Goal: Check status: Check status

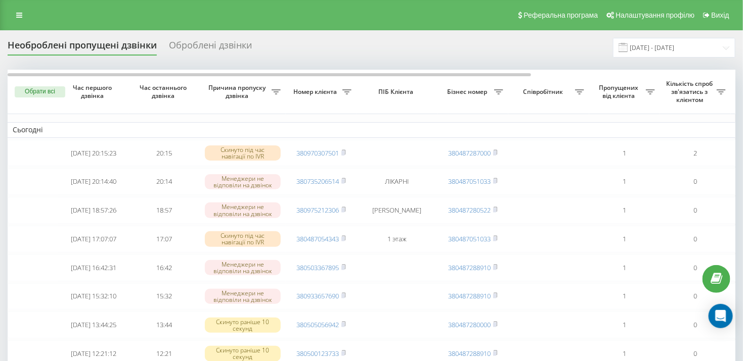
click at [200, 49] on div "Оброблені дзвінки" at bounding box center [210, 48] width 83 height 16
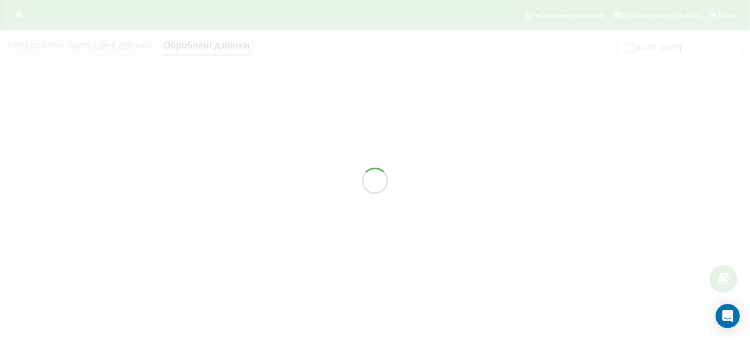
click at [98, 44] on div at bounding box center [375, 180] width 750 height 361
click at [112, 48] on div at bounding box center [375, 180] width 750 height 361
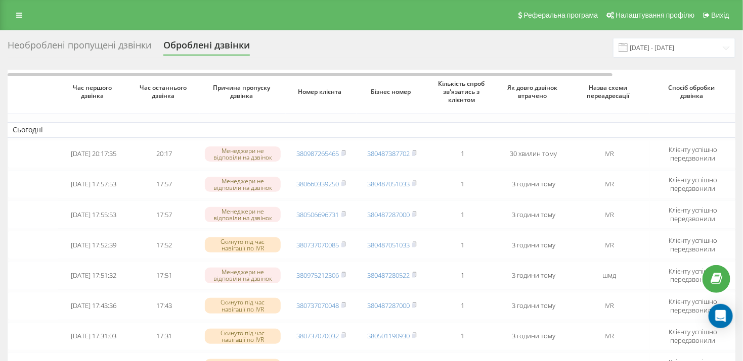
click at [98, 43] on div "Необроблені пропущені дзвінки" at bounding box center [80, 48] width 144 height 16
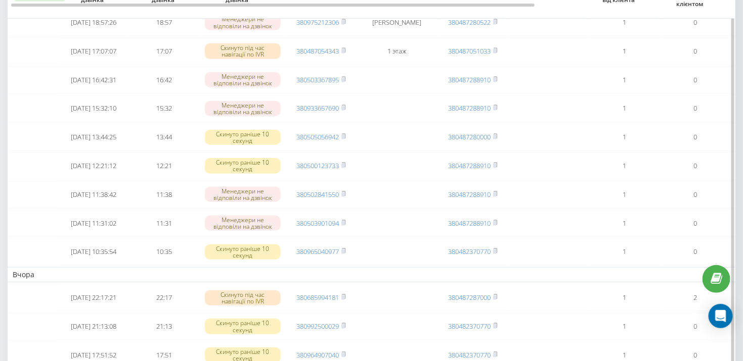
scroll to position [253, 0]
